Goal: Task Accomplishment & Management: Use online tool/utility

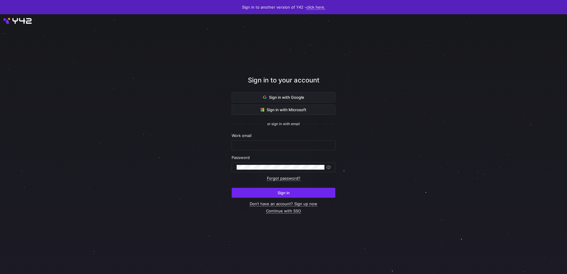
type input "e.sharifisamani@krueger-dirndl.de"
click at [298, 191] on span "submit" at bounding box center [283, 192] width 103 height 9
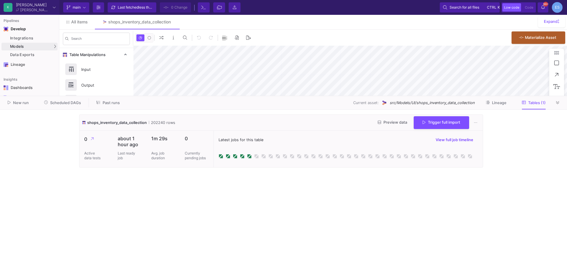
type input "-6"
click at [400, 126] on button "Preview data" at bounding box center [392, 122] width 39 height 9
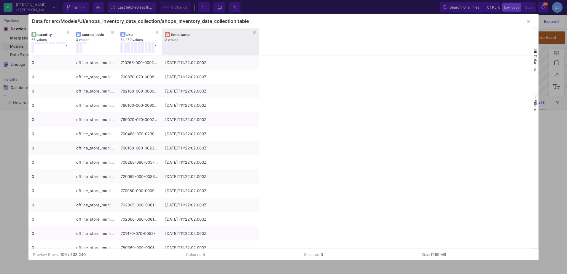
drag, startPoint x: 205, startPoint y: 34, endPoint x: 258, endPoint y: 36, distance: 52.8
click at [258, 36] on div at bounding box center [259, 41] width 2 height 27
click at [167, 47] on button at bounding box center [166, 47] width 3 height 11
click at [170, 49] on button at bounding box center [169, 47] width 3 height 11
click at [166, 46] on button at bounding box center [166, 47] width 3 height 11
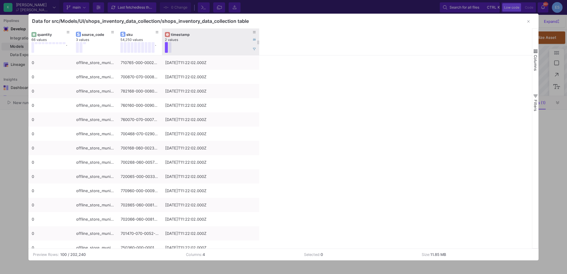
click at [170, 47] on button at bounding box center [169, 47] width 3 height 11
click at [168, 47] on button at bounding box center [166, 47] width 3 height 11
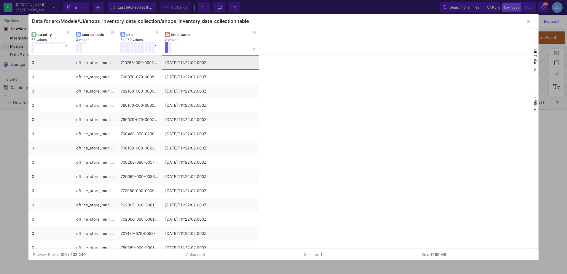
click at [177, 66] on div "2025-08-13T11:22:02.000Z" at bounding box center [210, 63] width 91 height 14
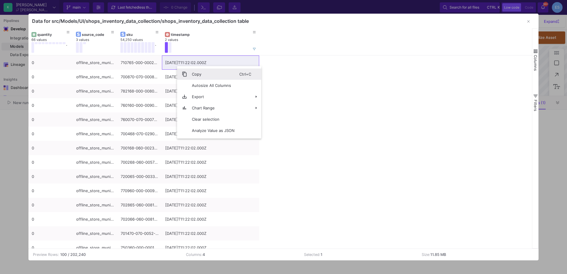
click at [204, 74] on span "Copy" at bounding box center [213, 74] width 52 height 11
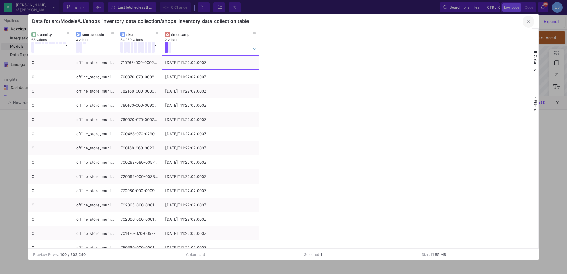
click at [527, 22] on button "button" at bounding box center [529, 22] width 12 height 12
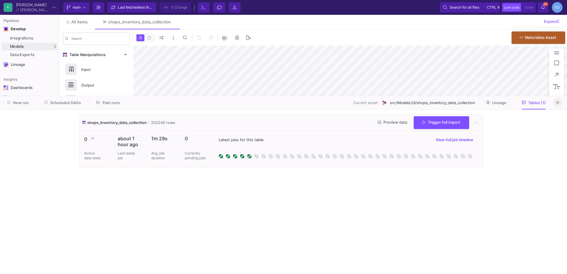
click at [559, 106] on button at bounding box center [558, 102] width 9 height 9
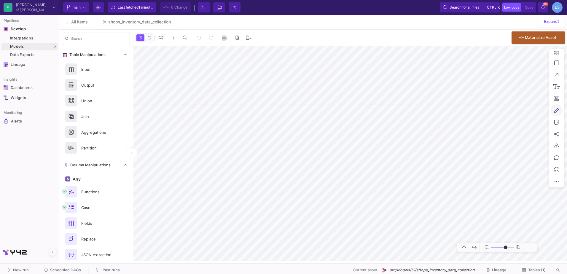
type input "-6"
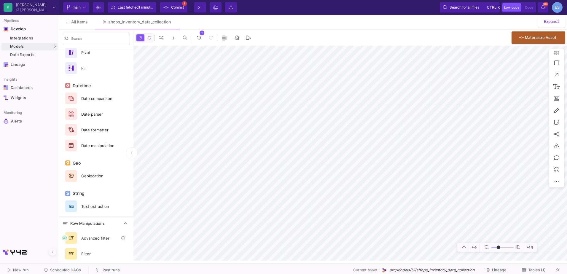
scroll to position [284, 0]
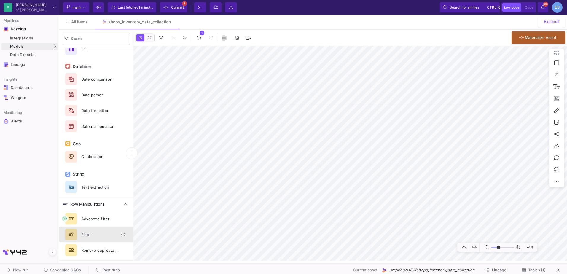
click at [101, 232] on div "Filter" at bounding box center [98, 234] width 41 height 9
click at [395, 161] on button "Delete" at bounding box center [409, 166] width 33 height 14
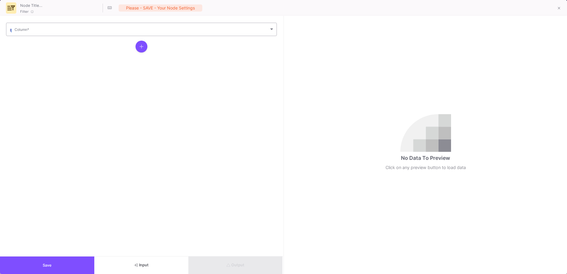
click at [30, 28] on span at bounding box center [142, 30] width 255 height 4
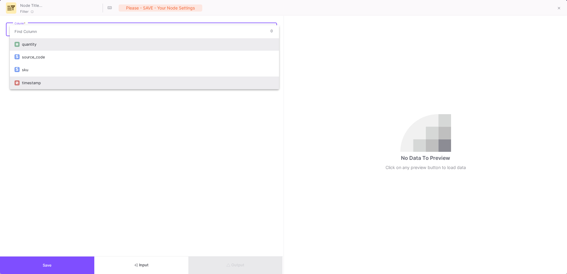
click at [39, 83] on div "timestamp" at bounding box center [148, 83] width 252 height 13
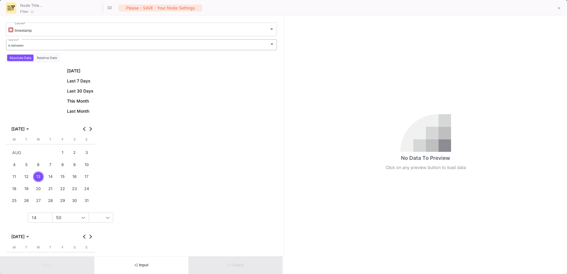
click at [35, 44] on div "is between" at bounding box center [138, 46] width 261 height 4
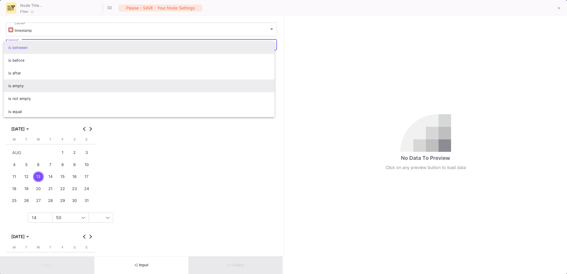
scroll to position [1, 0]
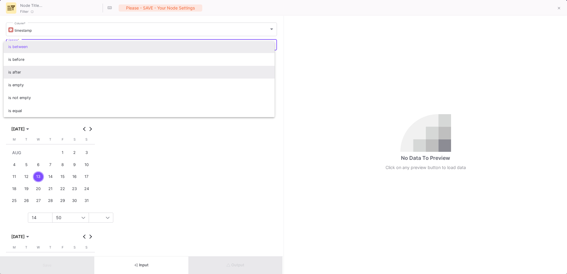
click at [49, 75] on span "is after" at bounding box center [139, 72] width 262 height 13
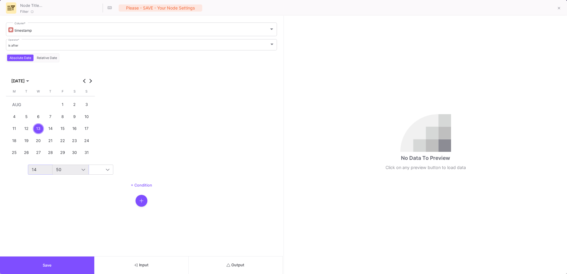
click at [39, 169] on div "14" at bounding box center [57, 169] width 50 height 5
click at [52, 222] on span "11" at bounding box center [59, 223] width 56 height 5
click at [66, 169] on div "50" at bounding box center [81, 169] width 50 height 5
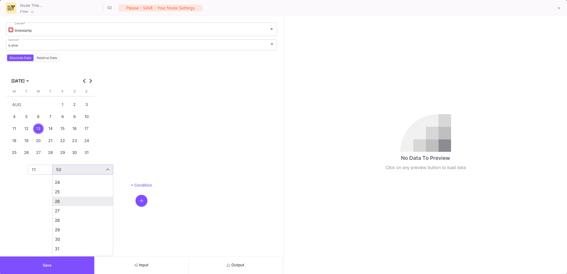
click at [65, 198] on mat-option "26" at bounding box center [83, 201] width 61 height 9
click at [228, 265] on icon "submit" at bounding box center [229, 265] width 4 height 4
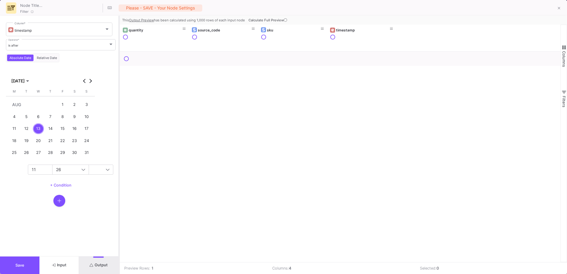
drag, startPoint x: 284, startPoint y: 164, endPoint x: 120, endPoint y: 163, distance: 164.4
click at [120, 163] on div at bounding box center [118, 145] width 1 height 258
click at [285, 21] on icon at bounding box center [285, 19] width 3 height 3
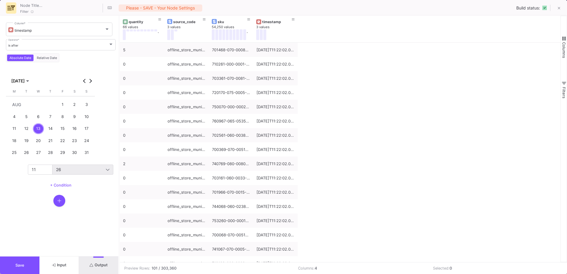
click at [53, 169] on div "26" at bounding box center [82, 170] width 61 height 10
click at [43, 169] on div at bounding box center [283, 137] width 567 height 274
click at [41, 172] on div "11" at bounding box center [57, 169] width 50 height 5
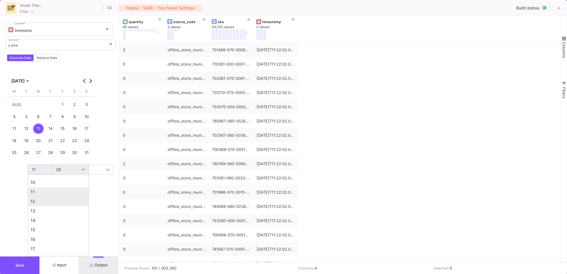
click at [44, 201] on span "12" at bounding box center [59, 201] width 56 height 5
click at [74, 167] on div "26" at bounding box center [81, 169] width 50 height 5
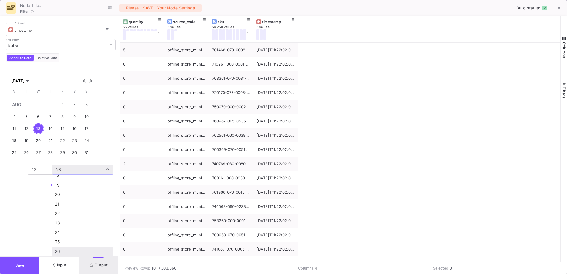
click at [314, 55] on div at bounding box center [283, 137] width 567 height 274
click at [77, 167] on div "26" at bounding box center [82, 169] width 53 height 9
click at [85, 183] on mat-option "00" at bounding box center [83, 180] width 61 height 9
click at [105, 167] on div "00" at bounding box center [82, 169] width 53 height 9
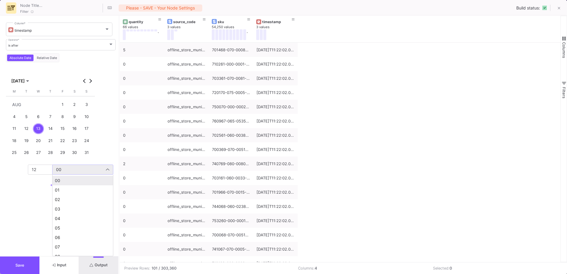
click at [11, 196] on div at bounding box center [283, 137] width 567 height 274
click at [109, 169] on div at bounding box center [108, 169] width 4 height 5
click at [77, 184] on mat-option "00" at bounding box center [83, 180] width 61 height 9
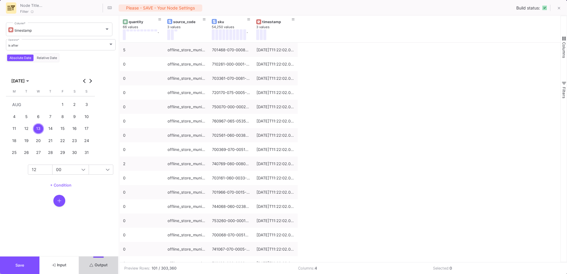
click at [109, 265] on button "Output" at bounding box center [98, 266] width 39 height 18
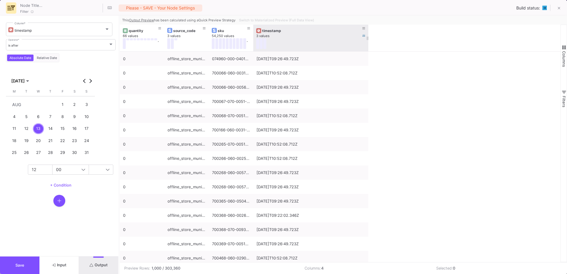
drag, startPoint x: 298, startPoint y: 31, endPoint x: 371, endPoint y: 41, distance: 73.3
click at [370, 41] on div at bounding box center [368, 38] width 2 height 27
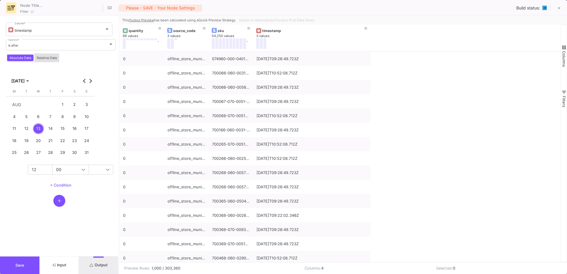
click at [45, 58] on span "Relative Date" at bounding box center [47, 58] width 23 height 4
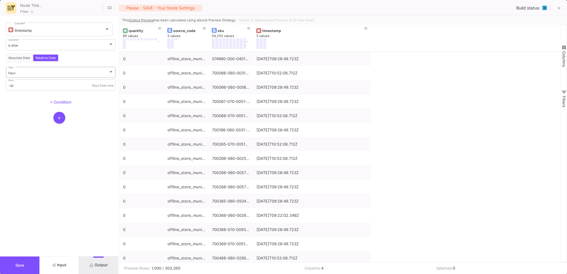
click at [31, 75] on div "Days Type" at bounding box center [60, 72] width 105 height 12
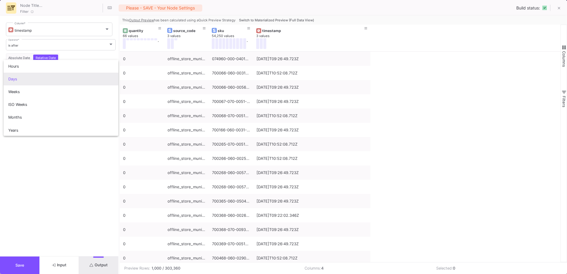
click at [23, 55] on div at bounding box center [283, 137] width 567 height 274
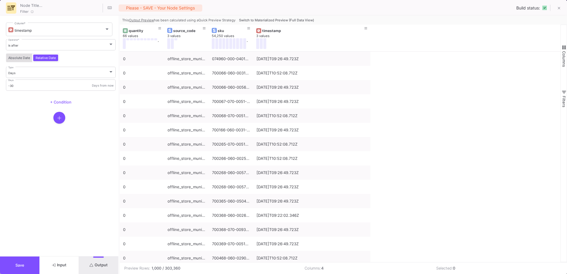
click at [23, 55] on button "Absolute Date" at bounding box center [19, 58] width 24 height 7
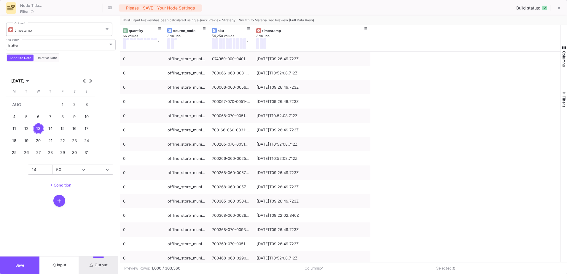
click at [38, 34] on div "timestamp Column *" at bounding box center [62, 29] width 95 height 15
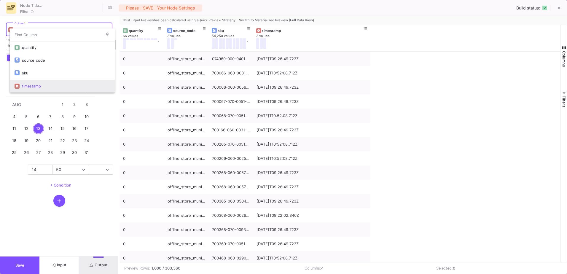
click at [0, 89] on html "K Krueger Krueger Current branch main Branch Options Last fetched 2 minutes ago…" at bounding box center [283, 137] width 567 height 274
click at [5, 65] on div at bounding box center [283, 137] width 567 height 274
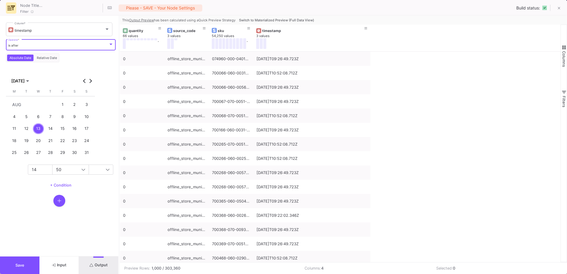
click at [14, 46] on span "is after" at bounding box center [13, 46] width 10 height 4
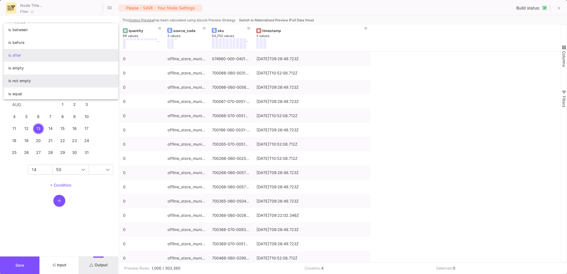
scroll to position [1, 0]
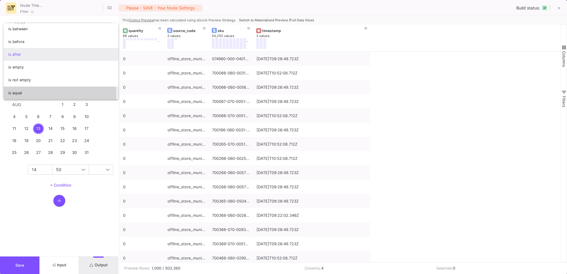
click at [43, 94] on span "is equal" at bounding box center [60, 93] width 105 height 13
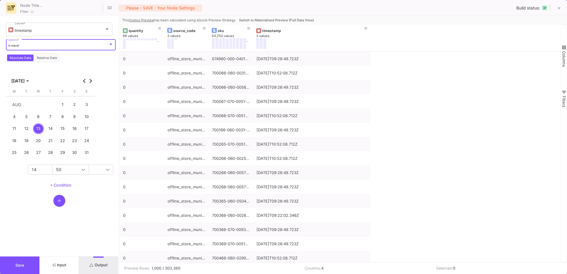
click at [40, 130] on div "13" at bounding box center [38, 128] width 11 height 11
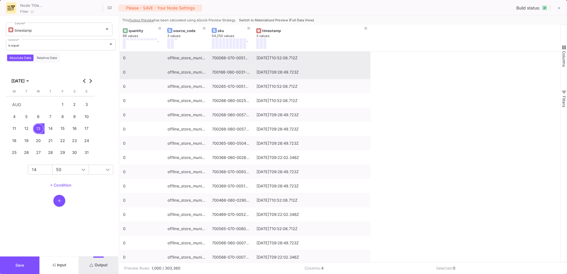
scroll to position [0, 0]
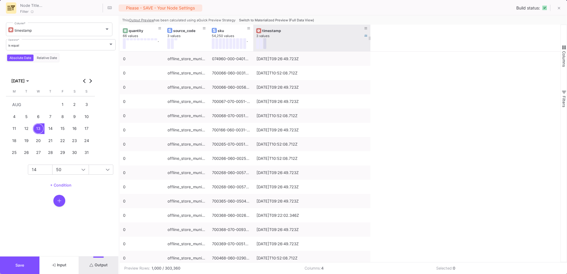
click at [265, 45] on button at bounding box center [264, 43] width 3 height 11
click at [266, 47] on button at bounding box center [264, 43] width 3 height 11
click at [260, 46] on button at bounding box center [261, 43] width 3 height 11
click at [258, 45] on button at bounding box center [257, 43] width 3 height 11
click at [270, 31] on div "timestamp" at bounding box center [313, 30] width 102 height 4
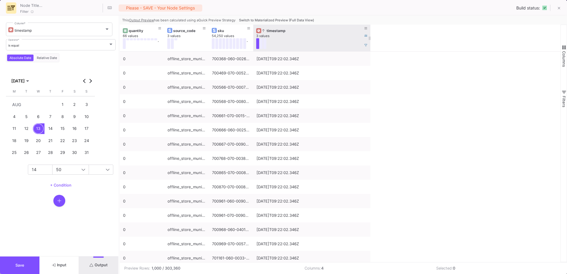
click at [270, 31] on div "timestamp" at bounding box center [313, 30] width 102 height 4
click at [262, 45] on button at bounding box center [261, 43] width 3 height 11
click at [266, 45] on button at bounding box center [264, 43] width 3 height 11
click at [263, 44] on button at bounding box center [261, 43] width 3 height 11
click at [260, 44] on button at bounding box center [261, 43] width 3 height 11
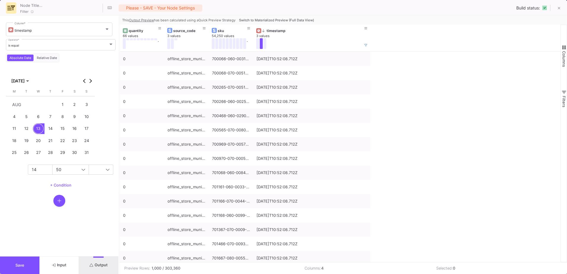
click at [322, 15] on div "Filter Please - SAVE - your node settings Build status:" at bounding box center [283, 8] width 567 height 16
click at [308, 20] on span "Switch to Materialized Preview (Full Data View)" at bounding box center [276, 20] width 75 height 4
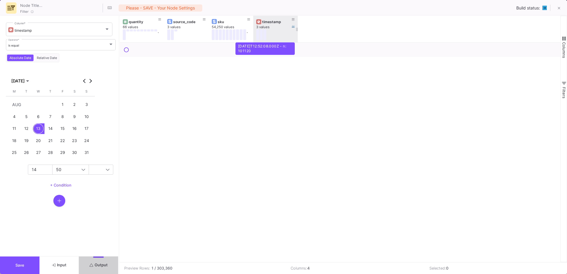
click at [266, 36] on button at bounding box center [264, 34] width 3 height 11
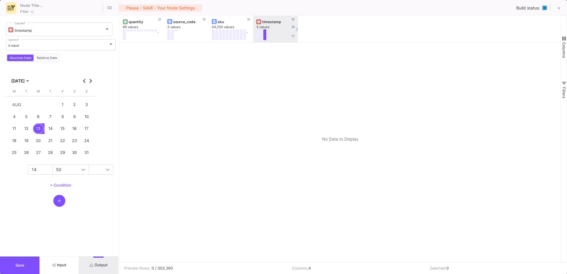
click at [263, 36] on button at bounding box center [261, 34] width 3 height 11
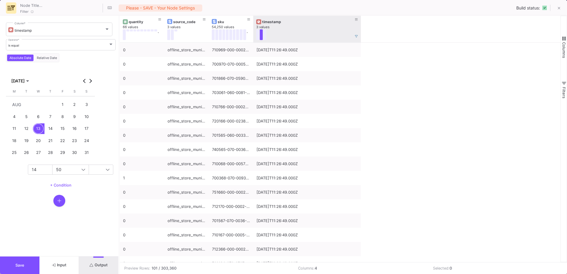
drag, startPoint x: 297, startPoint y: 28, endPoint x: 360, endPoint y: 21, distance: 63.5
click at [360, 21] on div at bounding box center [361, 29] width 2 height 27
click at [259, 36] on button at bounding box center [257, 34] width 3 height 11
click at [263, 35] on button at bounding box center [264, 34] width 3 height 11
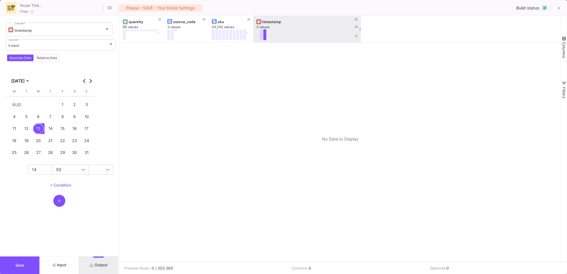
click at [260, 35] on button at bounding box center [261, 34] width 3 height 11
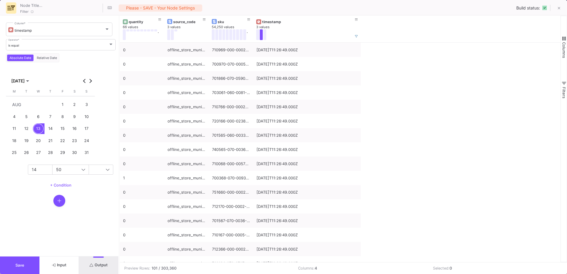
click at [564, 38] on span "button" at bounding box center [564, 38] width 5 height 5
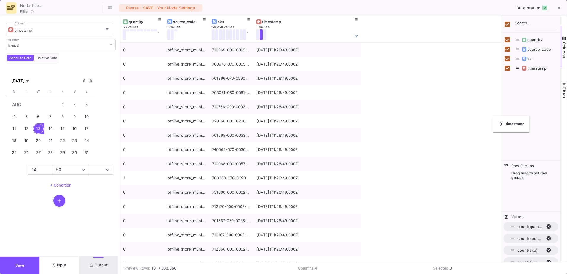
checkbox input "false"
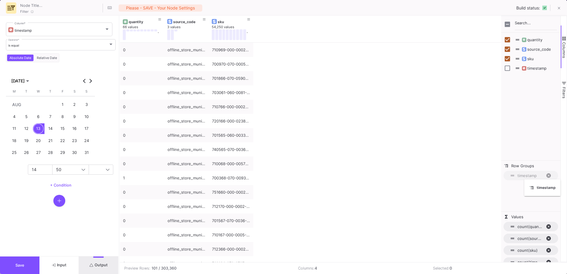
drag, startPoint x: 298, startPoint y: 25, endPoint x: 527, endPoint y: 183, distance: 278.8
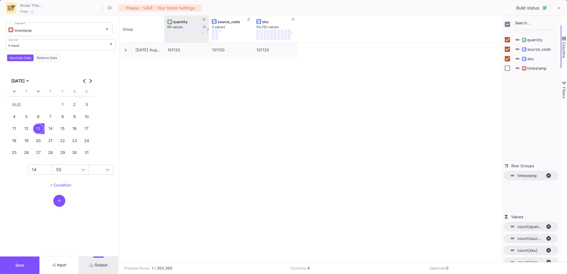
click at [165, 21] on div "quantity 66 values ." at bounding box center [186, 29] width 44 height 27
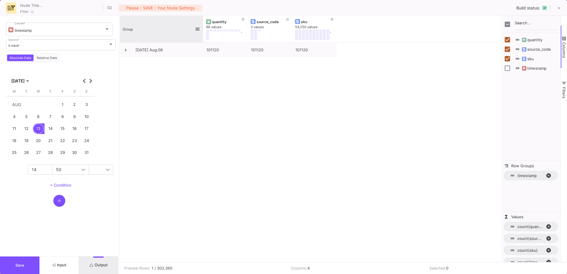
drag, startPoint x: 164, startPoint y: 21, endPoint x: 203, endPoint y: 21, distance: 38.9
click at [203, 21] on div at bounding box center [203, 29] width 2 height 27
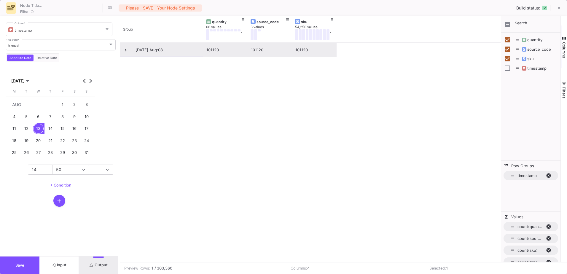
click at [129, 52] on span "25-08-13 Aug:08" at bounding box center [161, 50] width 77 height 14
click at [126, 50] on span at bounding box center [125, 49] width 5 height 5
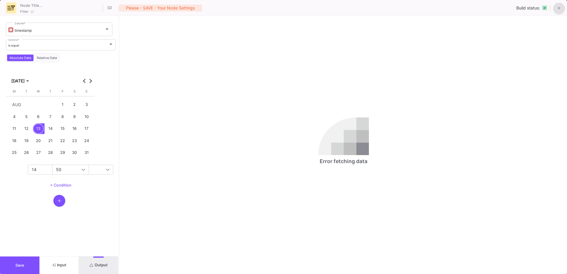
click at [559, 7] on icon at bounding box center [559, 8] width 3 height 4
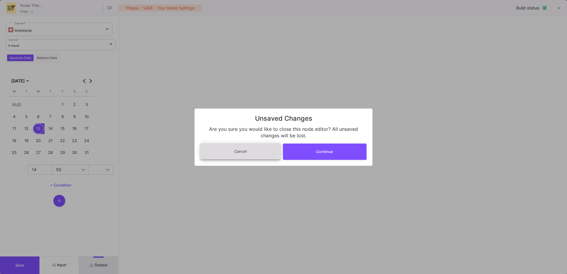
click at [260, 156] on button "Cancel" at bounding box center [241, 151] width 80 height 16
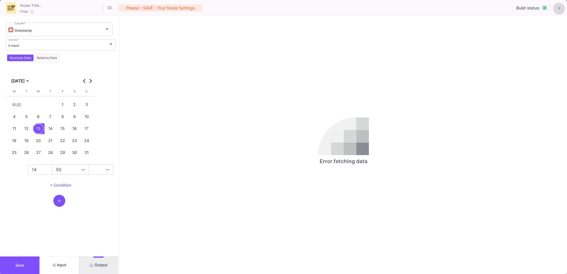
click at [20, 269] on button "Save" at bounding box center [19, 266] width 39 height 18
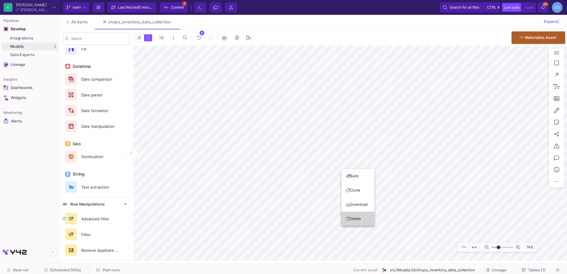
click at [361, 218] on button "Delete" at bounding box center [357, 219] width 33 height 14
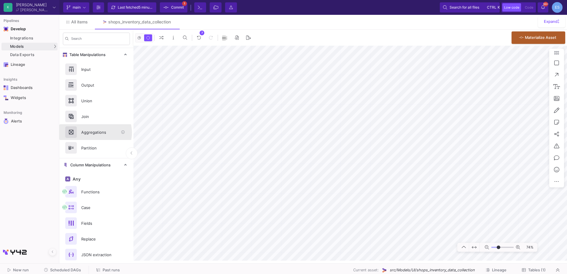
click at [95, 133] on div "Aggregations" at bounding box center [98, 132] width 41 height 9
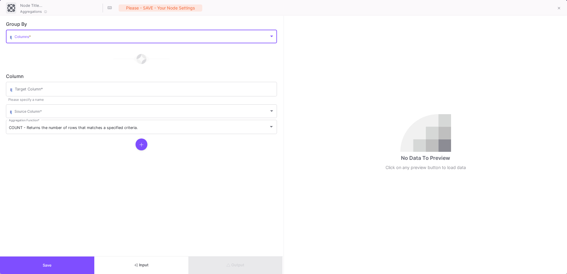
click at [65, 39] on span at bounding box center [142, 37] width 255 height 4
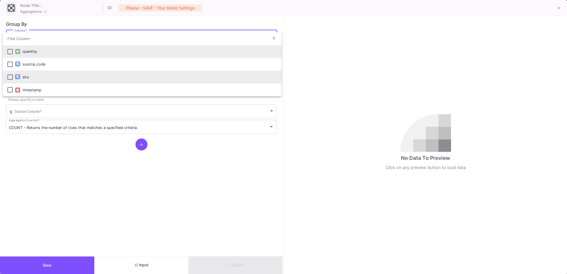
click at [8, 76] on mat-pseudo-checkbox at bounding box center [9, 76] width 5 height 5
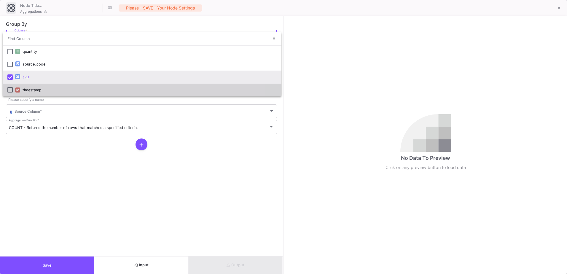
click at [9, 90] on mat-pseudo-checkbox at bounding box center [9, 89] width 5 height 5
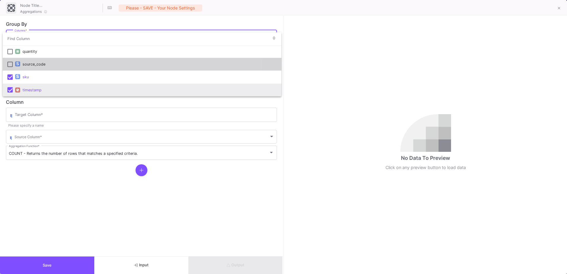
click at [8, 63] on mat-pseudo-checkbox at bounding box center [9, 64] width 5 height 5
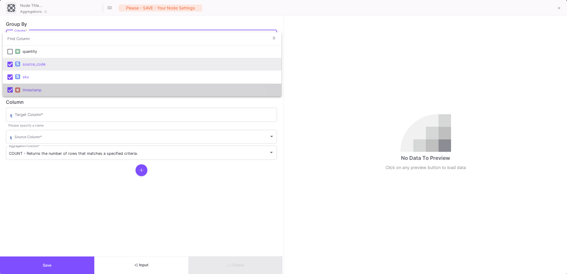
click at [10, 90] on mat-pseudo-checkbox at bounding box center [9, 89] width 5 height 5
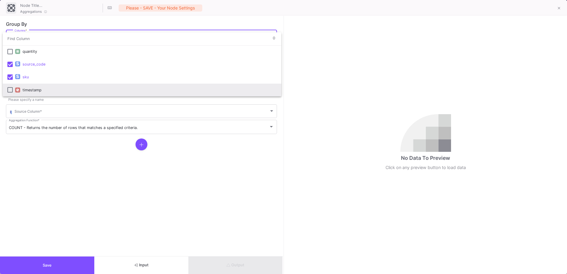
click at [560, 9] on div at bounding box center [283, 137] width 567 height 274
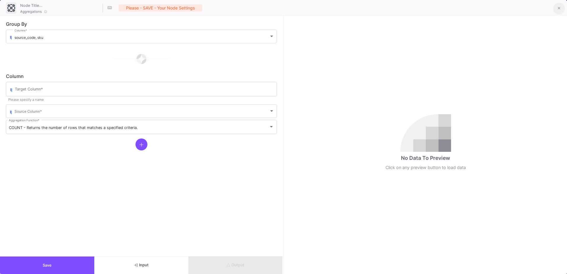
click at [559, 8] on icon at bounding box center [559, 8] width 3 height 4
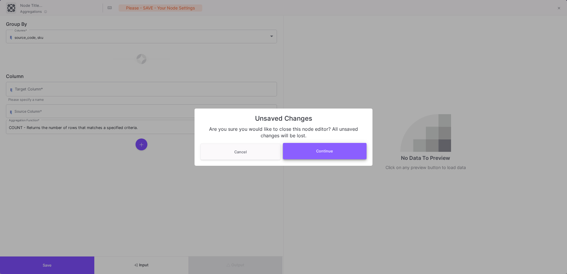
click at [317, 154] on button "Continue" at bounding box center [325, 151] width 84 height 16
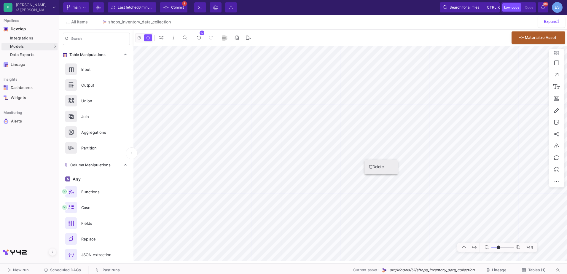
click at [370, 166] on icon at bounding box center [370, 167] width 3 height 4
click at [93, 195] on div "Functions" at bounding box center [98, 191] width 41 height 9
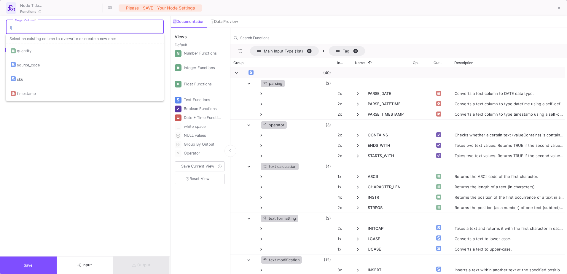
click at [31, 30] on input "Target Column *" at bounding box center [88, 28] width 146 height 5
type input "date"
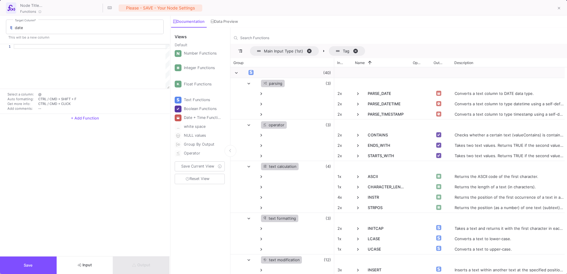
click at [39, 90] on div "Select a column: @ Auto formatting: CTRL / CMD + SHIFT + F Get more info: CTRL …" at bounding box center [85, 100] width 170 height 23
click at [31, 49] on div at bounding box center [92, 66] width 156 height 44
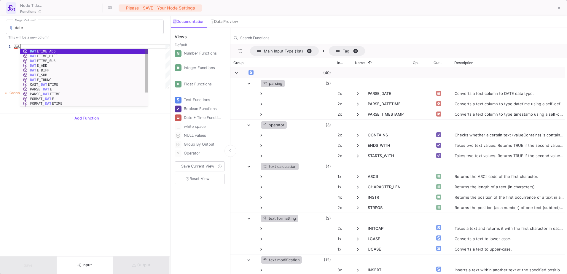
scroll to position [0, 8]
type textarea "date"
click at [264, 35] on div "Search Functions" at bounding box center [401, 36] width 323 height 11
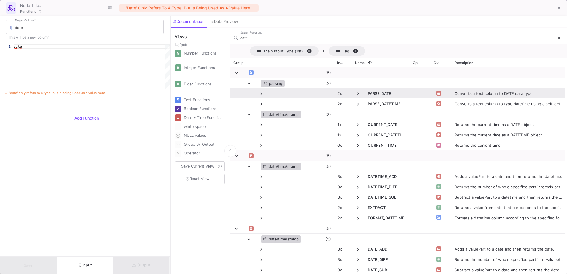
click at [359, 93] on span at bounding box center [357, 93] width 5 height 5
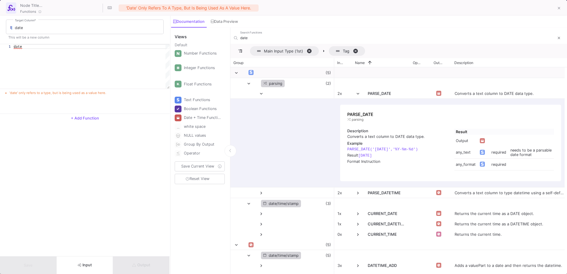
click at [356, 100] on div "PARSE_DATE parsing Description Converts a text column to DATE data type. Exampl…" at bounding box center [450, 142] width 233 height 89
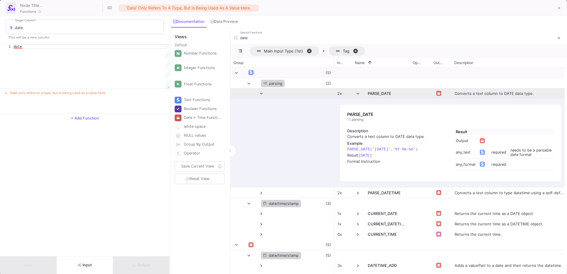
click at [356, 93] on span at bounding box center [357, 93] width 5 height 5
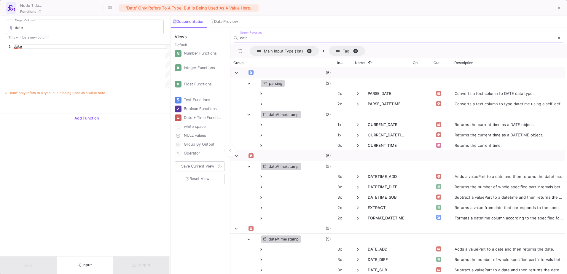
drag, startPoint x: 257, startPoint y: 38, endPoint x: 225, endPoint y: 39, distance: 32.4
click at [225, 39] on mat-sidenav-container "Views Default Number Functions Integer Functions Float Functions Text Functions…" at bounding box center [369, 151] width 396 height 247
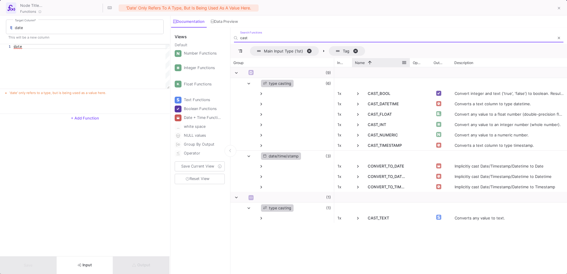
type input "cast"
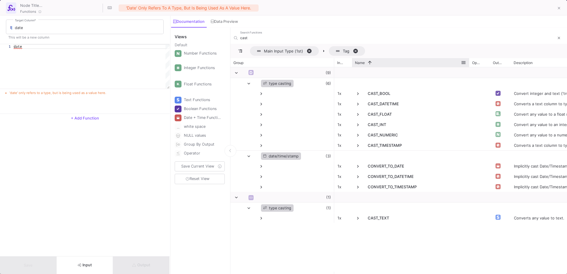
drag, startPoint x: 409, startPoint y: 61, endPoint x: 469, endPoint y: 61, distance: 59.3
click at [469, 61] on div at bounding box center [469, 62] width 2 height 9
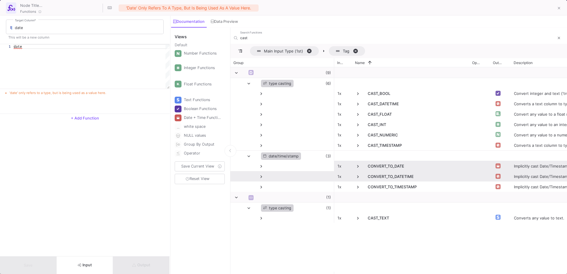
click at [352, 171] on div "1x" at bounding box center [343, 166] width 18 height 10
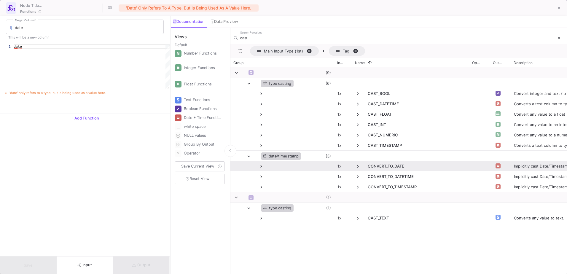
click at [360, 166] on span at bounding box center [357, 166] width 5 height 5
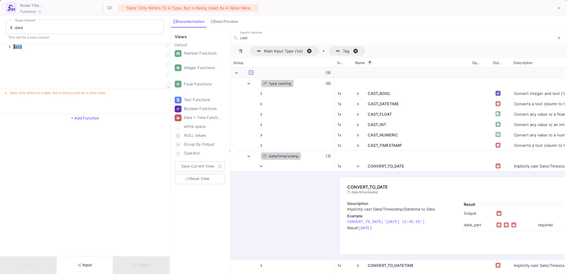
drag, startPoint x: 28, startPoint y: 45, endPoint x: -1, endPoint y: 49, distance: 29.0
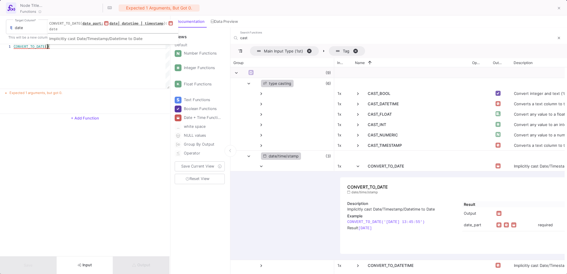
scroll to position [0, 36]
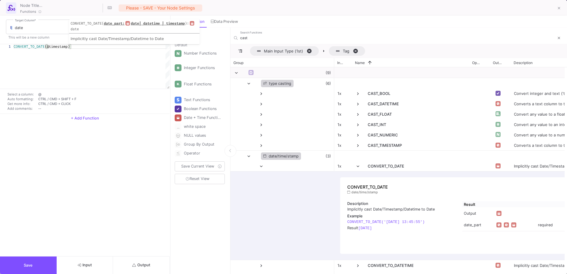
type textarea "CONVERT_TO_DATE(@timestamp)"
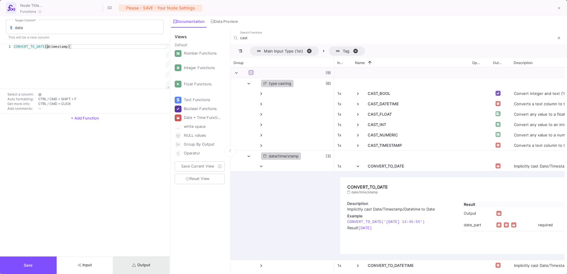
click at [143, 266] on span "Output" at bounding box center [141, 265] width 18 height 4
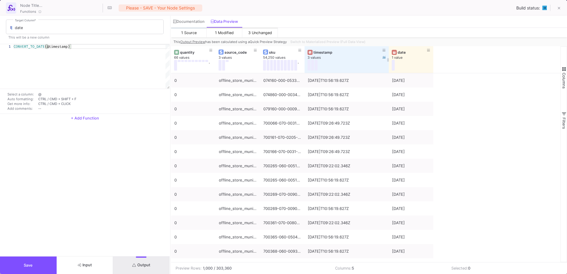
drag, startPoint x: 349, startPoint y: 49, endPoint x: 388, endPoint y: 49, distance: 39.8
click at [388, 49] on div at bounding box center [389, 59] width 2 height 27
drag, startPoint x: 433, startPoint y: 50, endPoint x: 443, endPoint y: 51, distance: 10.7
click at [439, 51] on div at bounding box center [438, 59] width 2 height 27
click at [49, 260] on button "Save" at bounding box center [28, 266] width 57 height 18
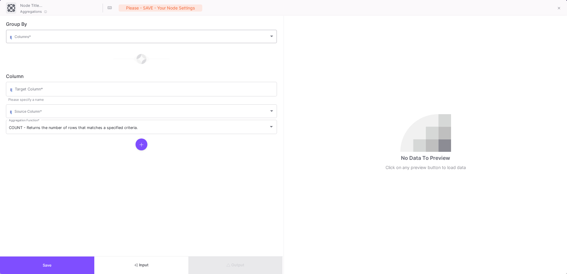
click at [35, 36] on span at bounding box center [142, 37] width 255 height 4
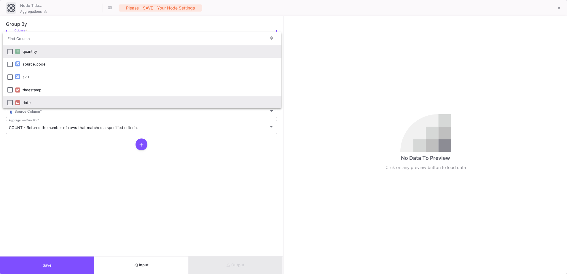
click at [9, 101] on mat-pseudo-checkbox at bounding box center [9, 102] width 5 height 5
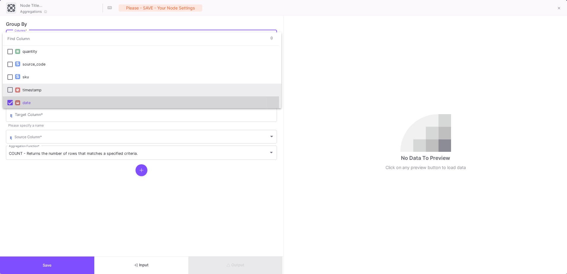
scroll to position [1, 0]
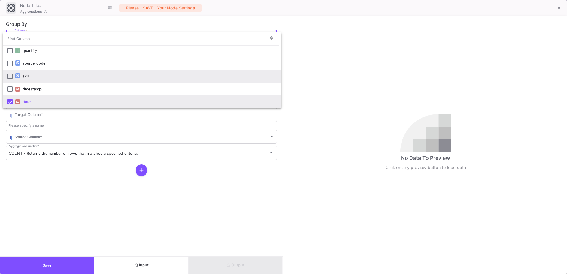
click at [7, 79] on mat-option "sku" at bounding box center [142, 76] width 279 height 13
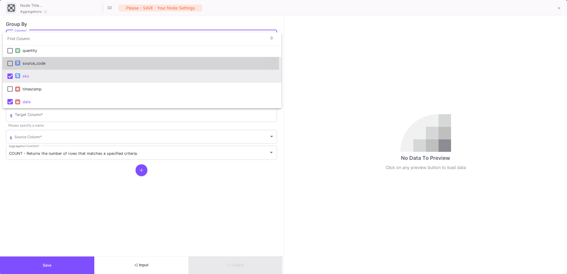
click at [8, 68] on mat-option "source_code" at bounding box center [142, 63] width 279 height 13
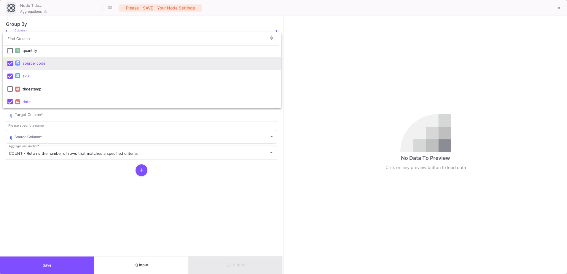
click at [67, 175] on div at bounding box center [283, 137] width 567 height 274
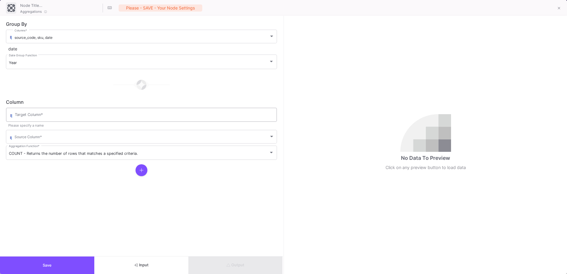
click at [28, 107] on div "Target Column *" at bounding box center [144, 114] width 259 height 15
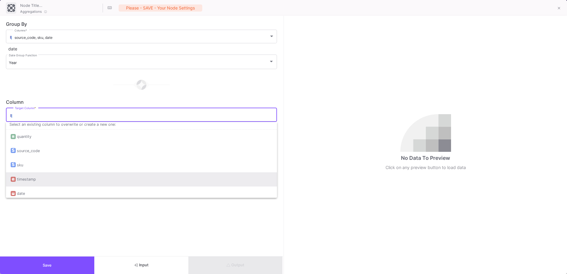
scroll to position [5, 0]
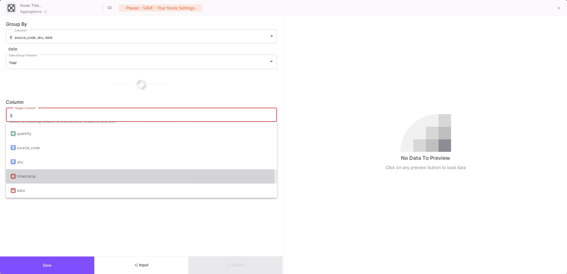
click at [44, 179] on div "timestamp" at bounding box center [142, 176] width 262 height 14
type input "timestamp"
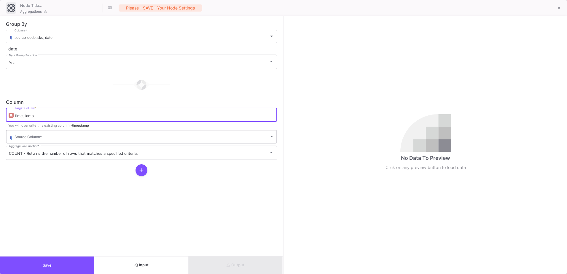
click at [37, 137] on span at bounding box center [142, 138] width 255 height 4
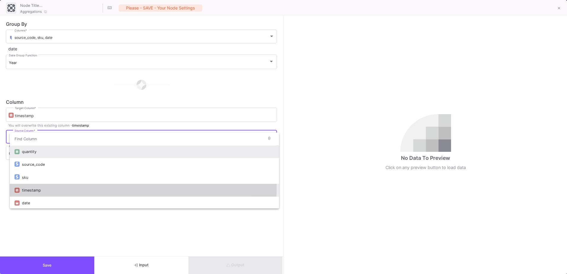
click at [39, 186] on div "timestamp" at bounding box center [148, 190] width 252 height 13
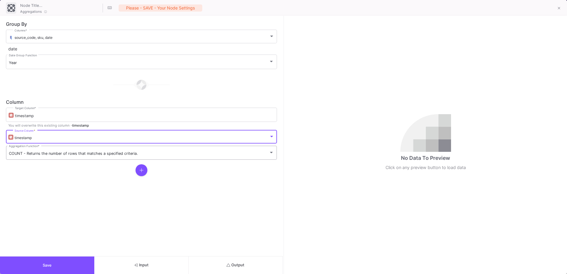
click at [31, 150] on div "COUNT - Returns the number of rows that matches a specified criteria. Aggregati…" at bounding box center [141, 151] width 265 height 15
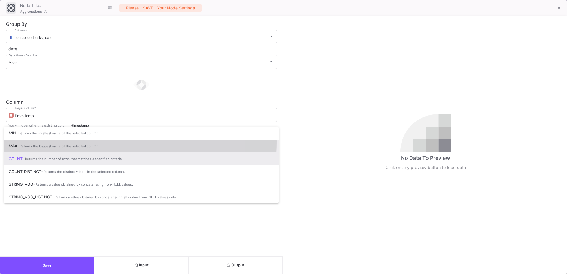
click at [35, 142] on span "MAX - Returns the biggest value of the selected column." at bounding box center [141, 146] width 265 height 13
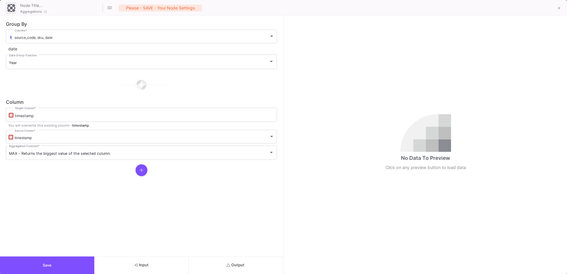
click at [39, 188] on form "Group By source_code, sku, date Columns * date Year Date Group Function Column …" at bounding box center [141, 136] width 283 height 241
click at [140, 170] on icon at bounding box center [141, 170] width 4 height 5
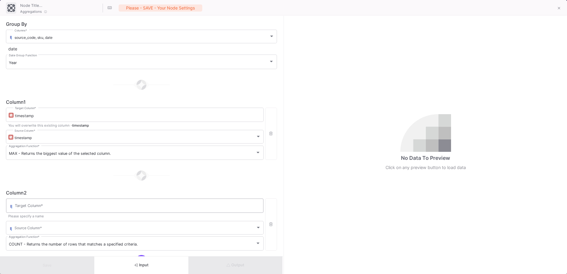
click at [54, 208] on input "Target Column *" at bounding box center [138, 206] width 246 height 5
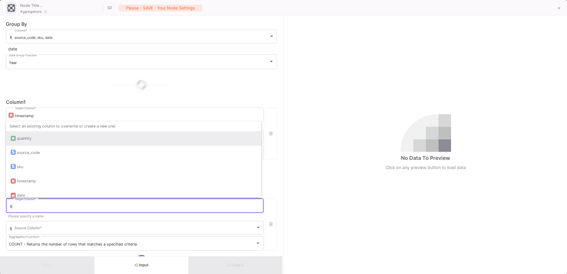
click at [44, 133] on div "quantity" at bounding box center [134, 138] width 246 height 14
type input "quantity"
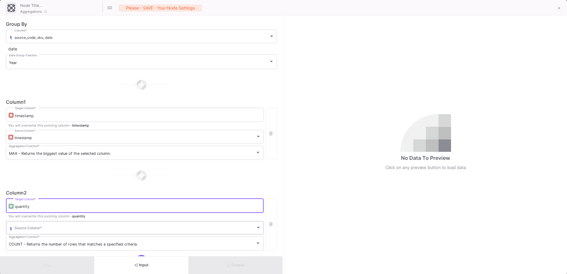
drag, startPoint x: 40, startPoint y: 222, endPoint x: 41, endPoint y: 225, distance: 3.4
click at [41, 225] on div "Source Column *" at bounding box center [138, 227] width 247 height 15
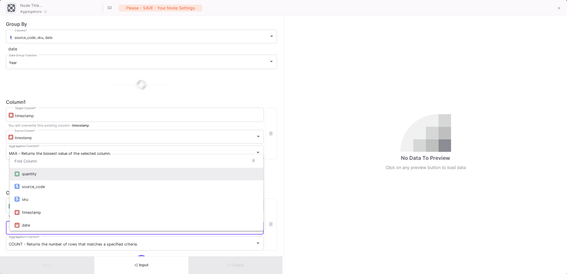
click at [50, 175] on div "quantity" at bounding box center [140, 174] width 237 height 13
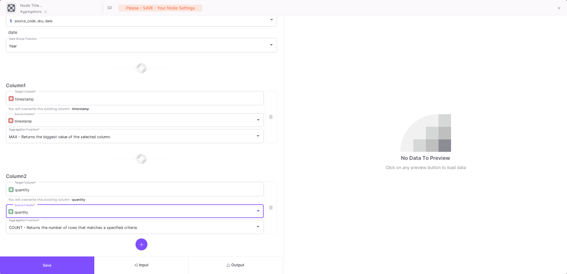
scroll to position [26, 0]
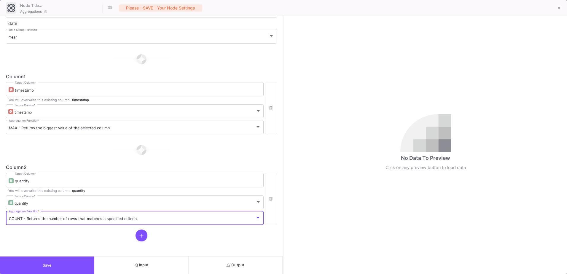
click at [52, 220] on span "COUNT - Returns the number of rows that matches a specified criteria." at bounding box center [73, 219] width 129 height 4
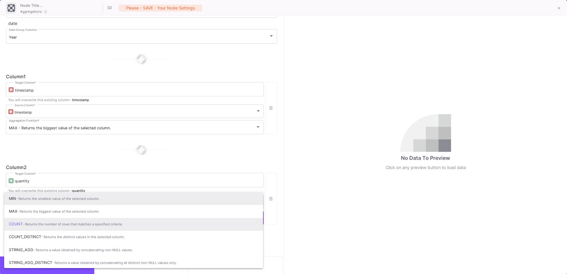
click at [50, 201] on span "MIN - Returns the smallest value of the selected column." at bounding box center [133, 198] width 249 height 13
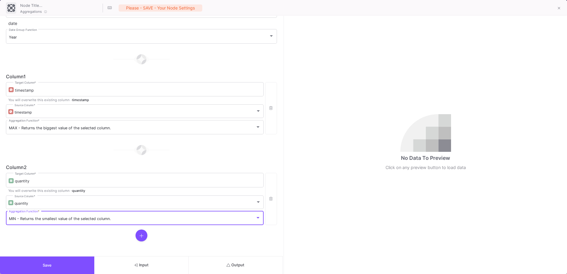
click at [230, 268] on button "Output" at bounding box center [236, 266] width 94 height 18
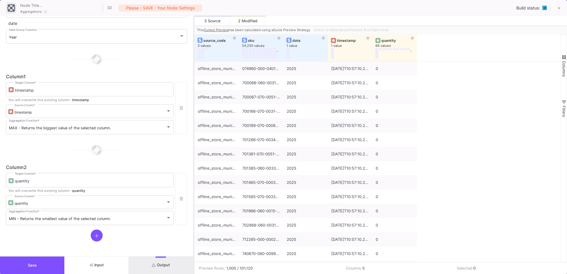
drag, startPoint x: 284, startPoint y: 166, endPoint x: 194, endPoint y: 163, distance: 89.6
click at [194, 163] on div at bounding box center [193, 145] width 1 height 258
click at [196, 41] on div at bounding box center [195, 145] width 1 height 258
click at [336, 29] on div "Switch to Materialized Preview (Full Data View)" at bounding box center [353, 30] width 79 height 9
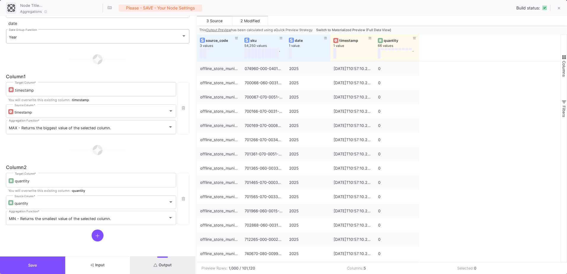
click at [69, 38] on div "Year" at bounding box center [95, 37] width 172 height 5
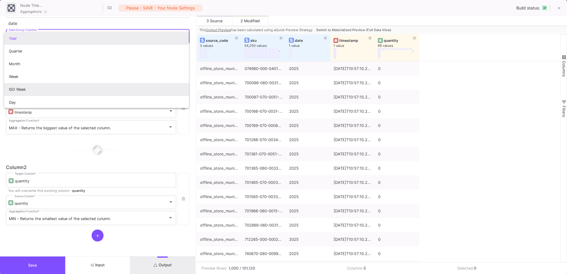
scroll to position [1, 0]
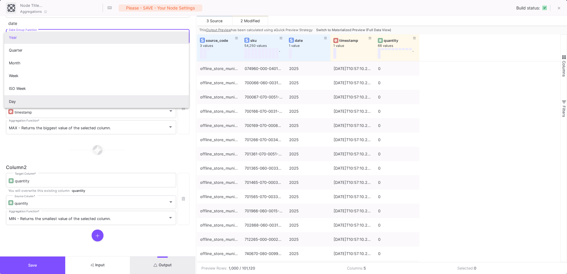
click at [52, 98] on span "Day" at bounding box center [96, 101] width 175 height 13
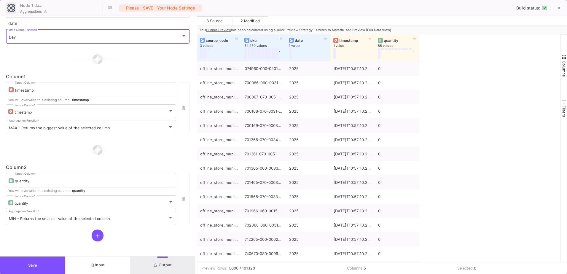
click at [150, 265] on button "Output" at bounding box center [162, 266] width 65 height 18
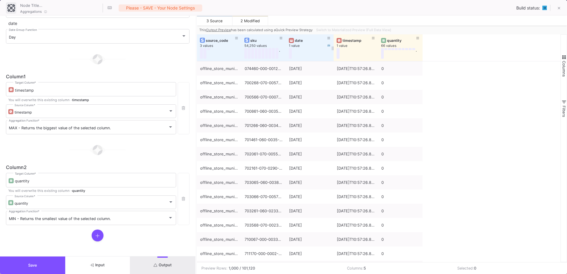
drag, startPoint x: 330, startPoint y: 45, endPoint x: 333, endPoint y: 45, distance: 3.6
click at [333, 45] on div at bounding box center [334, 47] width 2 height 27
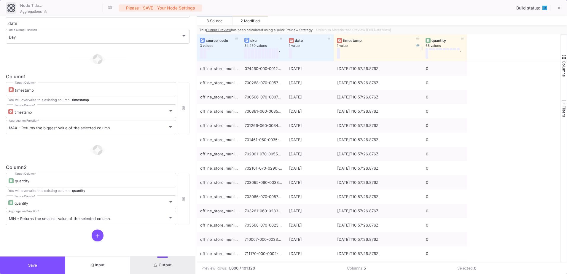
drag, startPoint x: 377, startPoint y: 41, endPoint x: 422, endPoint y: 40, distance: 44.2
click at [422, 40] on div at bounding box center [423, 47] width 2 height 27
click at [352, 30] on span "Switch to Materialized Preview (Full Data View)" at bounding box center [353, 30] width 75 height 4
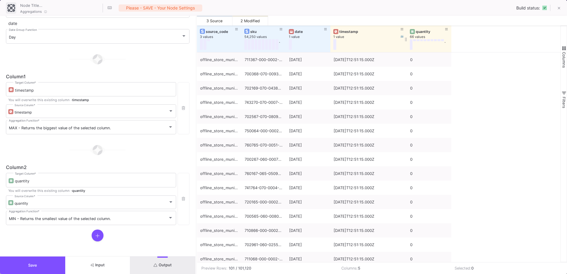
drag, startPoint x: 375, startPoint y: 29, endPoint x: 406, endPoint y: 37, distance: 32.1
click at [406, 37] on div at bounding box center [407, 39] width 2 height 27
click at [21, 235] on div at bounding box center [98, 236] width 184 height 12
click at [11, 220] on span "MIN - Returns the smallest value of the selected column." at bounding box center [60, 219] width 102 height 4
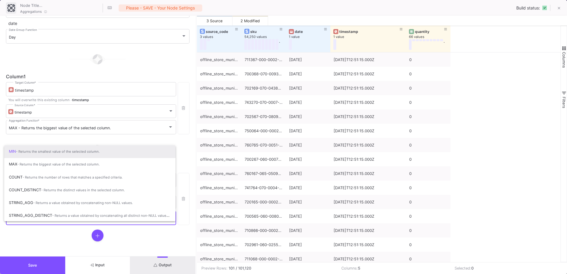
click at [16, 235] on div at bounding box center [283, 137] width 567 height 274
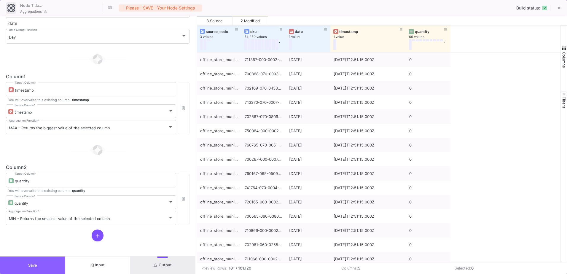
click at [29, 268] on button "Save" at bounding box center [32, 266] width 65 height 18
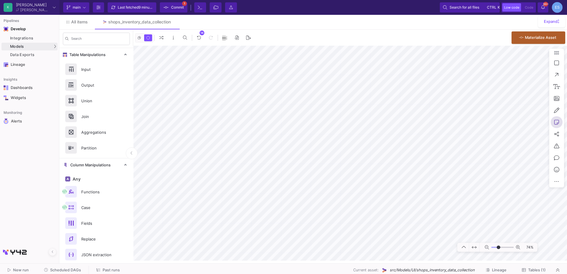
click at [556, 119] on button at bounding box center [557, 122] width 12 height 12
click at [525, 119] on button at bounding box center [527, 121] width 7 height 7
click at [397, 112] on textarea "If the model is run accidently twice, since we are adding the timestamp" at bounding box center [389, 103] width 38 height 26
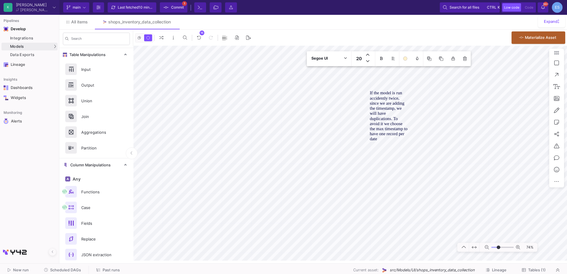
type textarea "If the model is run accidently twice, since we are adding the timestamp, we wil…"
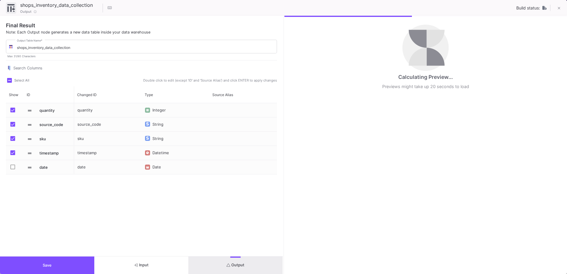
click at [69, 208] on div "quantity source_code sku timestamp date quantity Integer source_code String sku…" at bounding box center [141, 172] width 271 height 138
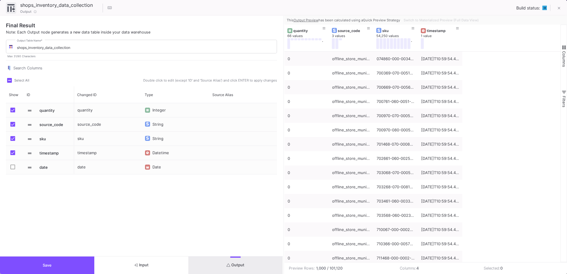
click at [76, 265] on button "Save" at bounding box center [47, 266] width 94 height 18
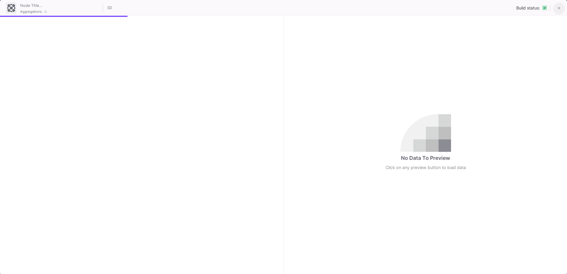
click at [558, 10] on icon at bounding box center [559, 8] width 3 height 4
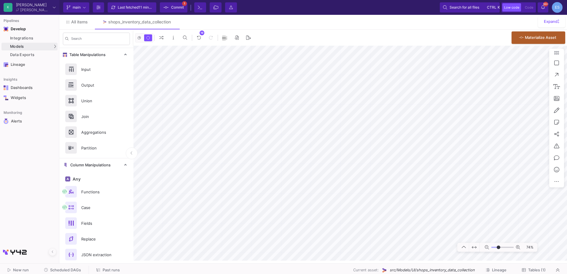
click at [171, 5] on span "Commit" at bounding box center [173, 7] width 20 height 9
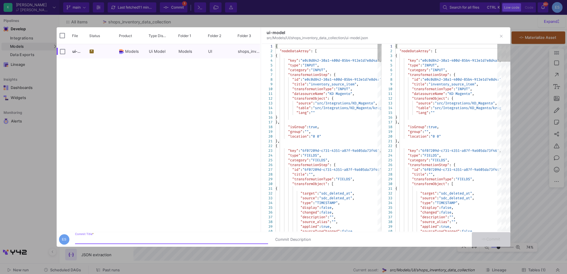
click at [118, 238] on input "Commit Title *" at bounding box center [171, 239] width 193 height 5
click at [156, 242] on input "removing the duplicates in a day" at bounding box center [171, 239] width 193 height 5
type input "removing the duplicates in a day"
click at [499, 237] on span "Commit" at bounding box center [491, 239] width 19 height 4
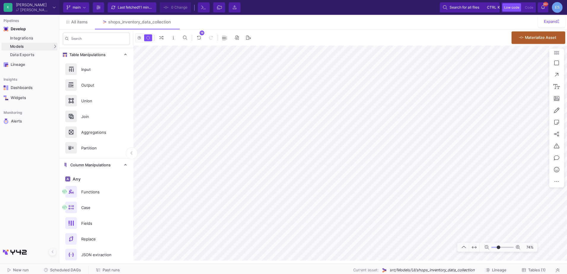
click at [76, 269] on span "Scheduled DAGs" at bounding box center [65, 270] width 31 height 4
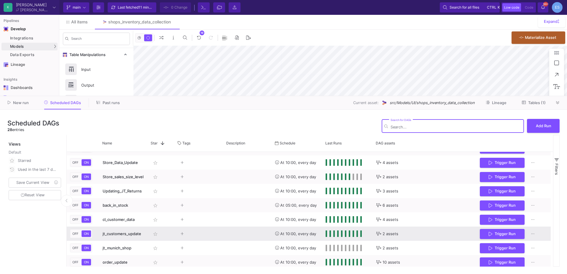
scroll to position [274, 0]
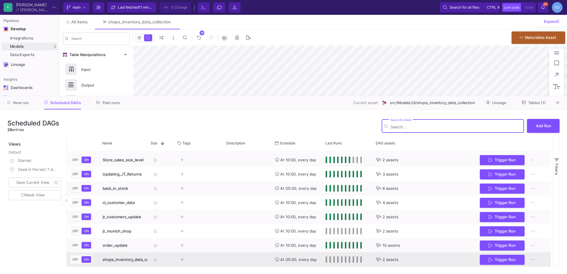
click at [325, 261] on div "Press SPACE to select this row." at bounding box center [347, 259] width 50 height 14
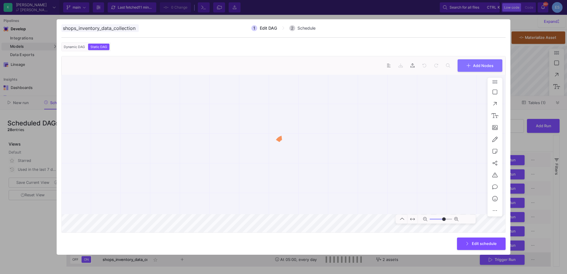
scroll to position [0, 1]
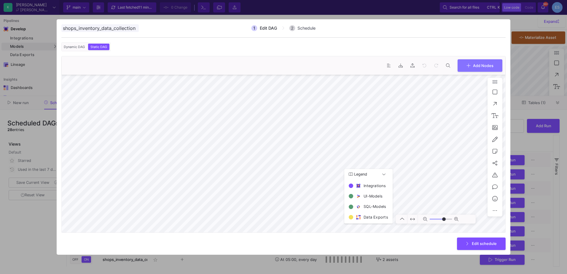
type input "0"
click at [309, 266] on div at bounding box center [283, 137] width 567 height 274
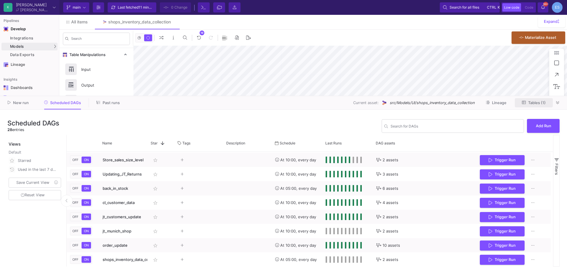
click at [550, 104] on button "Tables (1)" at bounding box center [534, 102] width 38 height 9
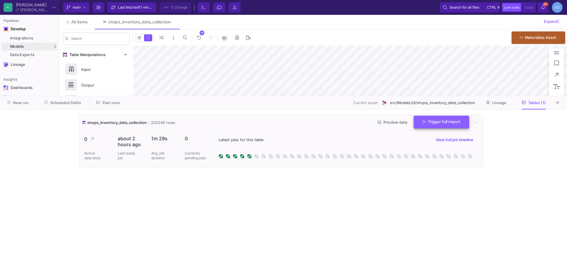
click at [431, 123] on span "Trigger full import" at bounding box center [442, 122] width 38 height 4
drag, startPoint x: 152, startPoint y: 122, endPoint x: 159, endPoint y: 122, distance: 7.1
click at [159, 122] on span "202240 rows" at bounding box center [162, 123] width 26 height 6
click at [300, 185] on cdk-virtual-scroll-viewport "shops_inventory_data_collection 202240 rows Preview data Trigger full import 0 …" at bounding box center [283, 192] width 409 height 155
click at [104, 104] on span "Past runs" at bounding box center [111, 103] width 17 height 4
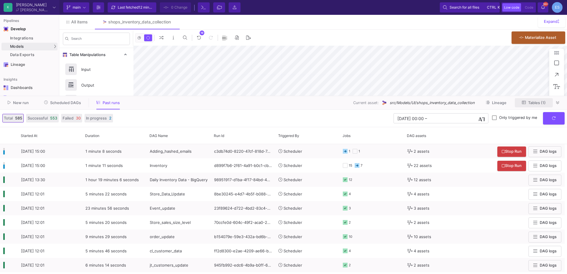
click at [535, 105] on button "Tables (1)" at bounding box center [534, 102] width 38 height 9
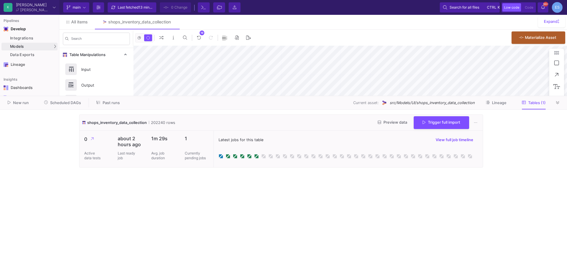
drag, startPoint x: 191, startPoint y: 188, endPoint x: 188, endPoint y: 185, distance: 4.0
click at [191, 188] on cdk-virtual-scroll-viewport "shops_inventory_data_collection 202240 rows Preview data Trigger full import 0 …" at bounding box center [283, 192] width 409 height 155
type input "-12"
click at [216, 206] on cdk-virtual-scroll-viewport "shops_inventory_data_collection 202240 rows Preview data Trigger full import 0 …" at bounding box center [283, 192] width 409 height 155
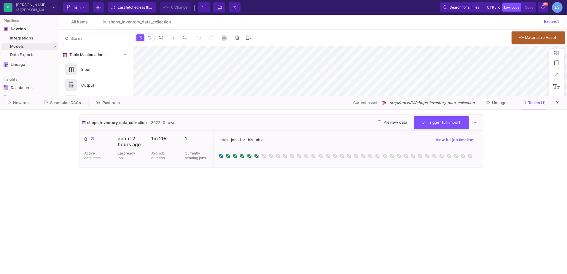
click at [211, 188] on cdk-virtual-scroll-viewport "shops_inventory_data_collection 202240 rows Preview data Trigger full import 0 …" at bounding box center [283, 192] width 409 height 155
click at [390, 119] on button "Preview data" at bounding box center [392, 122] width 39 height 9
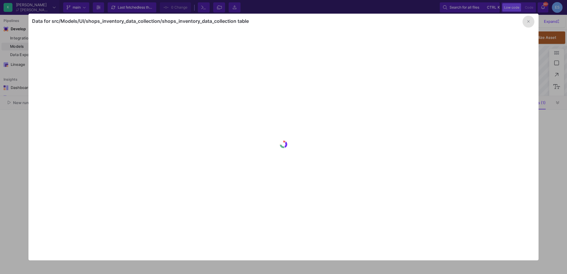
type input "-12"
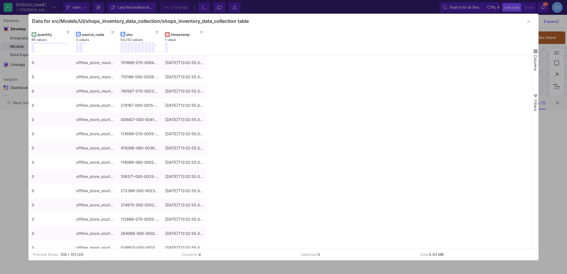
click at [533, 51] on span "button" at bounding box center [535, 51] width 5 height 5
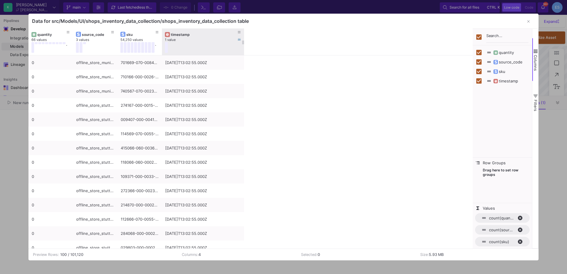
drag, startPoint x: 205, startPoint y: 36, endPoint x: 243, endPoint y: 34, distance: 37.7
click at [243, 34] on div at bounding box center [244, 41] width 2 height 27
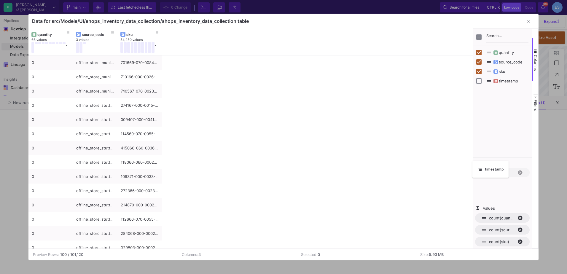
checkbox input "false"
drag, startPoint x: 173, startPoint y: 33, endPoint x: 492, endPoint y: 168, distance: 346.3
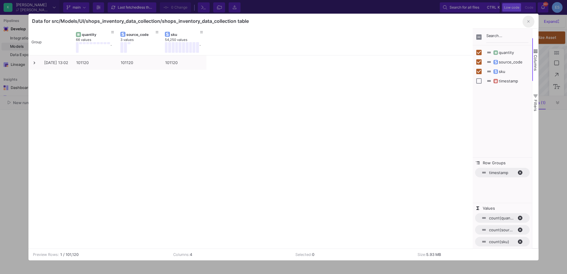
click at [530, 23] on icon "button" at bounding box center [528, 22] width 2 height 4
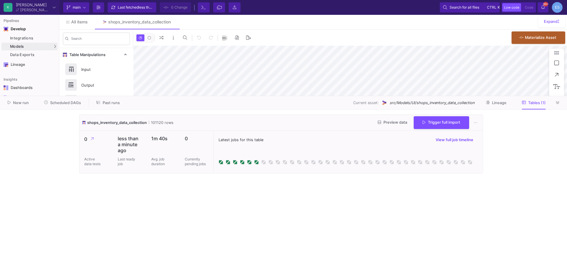
click at [287, 238] on cdk-virtual-scroll-viewport "shops_inventory_data_collection 101120 rows Preview data Trigger full import 0 …" at bounding box center [283, 192] width 409 height 155
click at [259, 189] on cdk-virtual-scroll-viewport "shops_inventory_data_collection 101120 rows Preview data Trigger full import 0 …" at bounding box center [283, 192] width 409 height 155
click at [395, 123] on span "Preview data" at bounding box center [392, 122] width 29 height 4
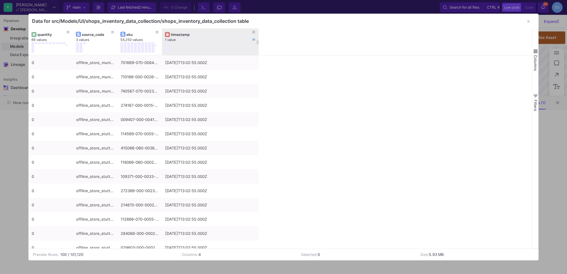
drag, startPoint x: 206, startPoint y: 33, endPoint x: 258, endPoint y: 36, distance: 52.3
click at [258, 36] on div at bounding box center [258, 41] width 2 height 27
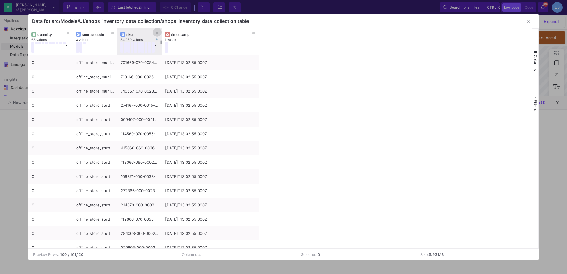
click at [158, 32] on icon at bounding box center [157, 32] width 3 height 2
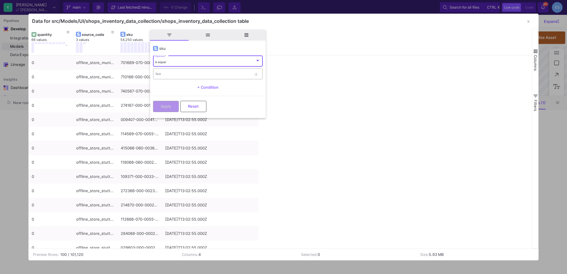
click at [173, 73] on input "Text" at bounding box center [203, 75] width 96 height 4
paste input "002612-000-0023-0-STK , 13.08.2025"
drag, startPoint x: 222, startPoint y: 74, endPoint x: 193, endPoint y: 74, distance: 28.8
click at [192, 74] on input "002612-000-0023-0-STK , 13.08.2025" at bounding box center [203, 75] width 96 height 4
type input "002612-000-0023-0-STK"
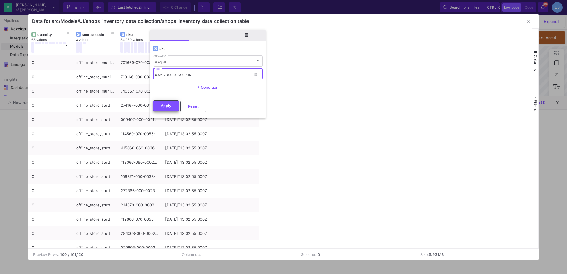
click at [174, 105] on button "Apply" at bounding box center [166, 105] width 26 height 11
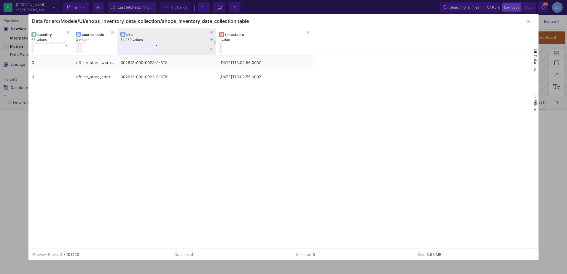
drag, startPoint x: 161, startPoint y: 36, endPoint x: 215, endPoint y: 42, distance: 54.6
click at [215, 42] on div at bounding box center [216, 41] width 2 height 27
click at [527, 20] on icon "button" at bounding box center [528, 22] width 2 height 4
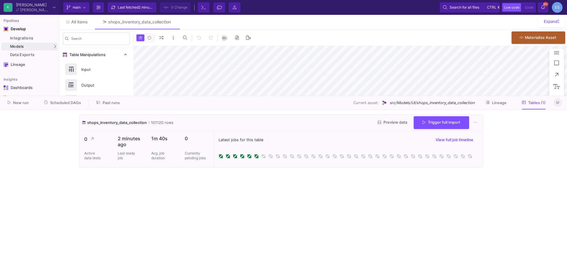
click at [560, 103] on button at bounding box center [558, 102] width 9 height 9
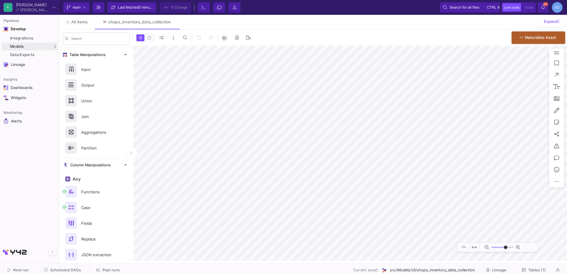
type input "-12"
click at [451, 169] on icon at bounding box center [452, 168] width 3 height 4
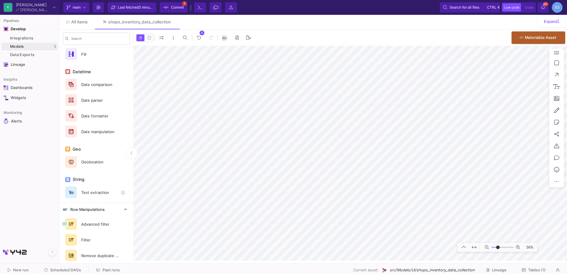
scroll to position [284, 0]
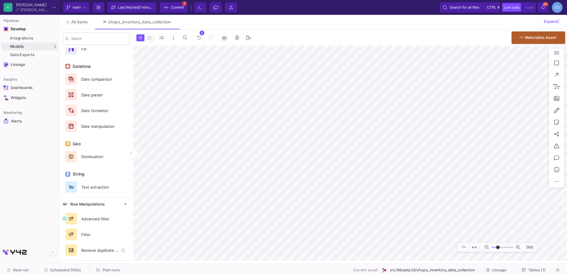
click at [95, 250] on div "Remove duplicate rows" at bounding box center [98, 250] width 41 height 9
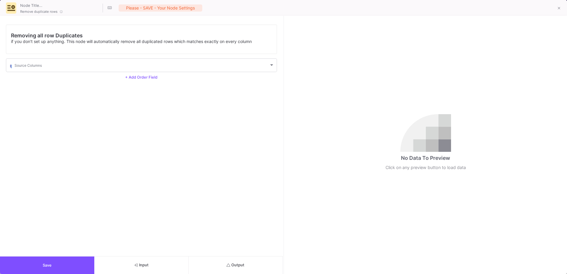
click at [231, 270] on button "Output" at bounding box center [236, 266] width 94 height 18
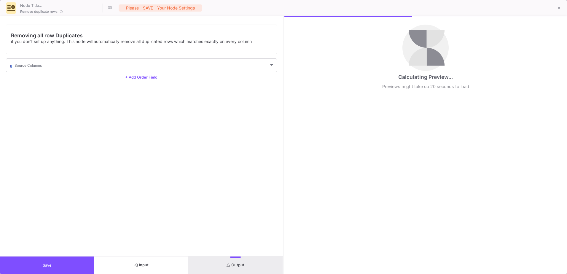
click at [54, 266] on button "Save" at bounding box center [47, 266] width 94 height 18
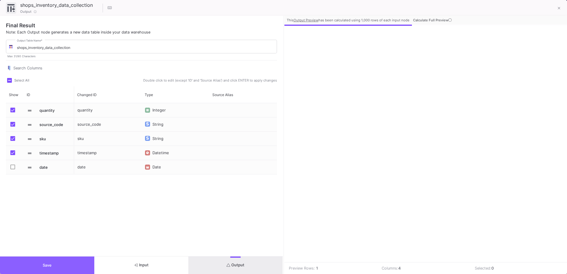
click at [30, 262] on button "Save" at bounding box center [47, 266] width 94 height 18
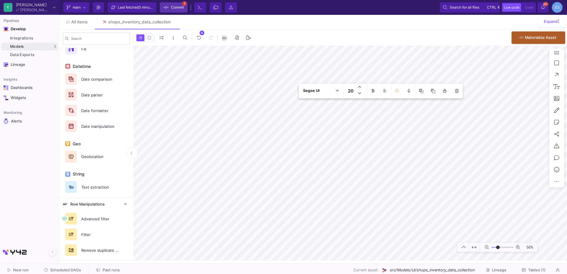
click at [167, 4] on fa-icon at bounding box center [165, 7] width 5 height 9
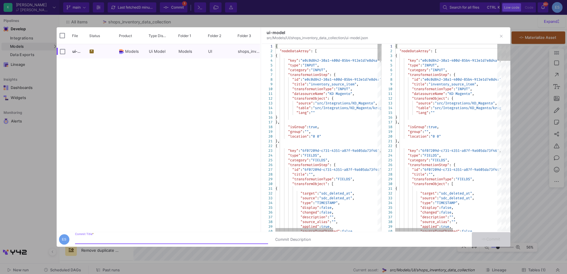
click at [141, 240] on input "Commit Title *" at bounding box center [171, 239] width 193 height 5
type input "remove duplicates"
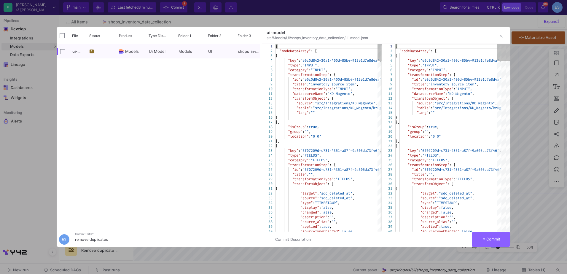
click at [500, 239] on span "Commit" at bounding box center [491, 239] width 19 height 4
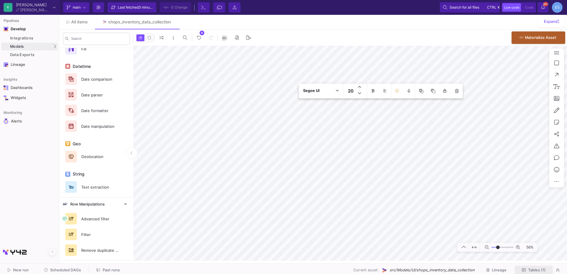
click at [546, 270] on button "Tables (1)" at bounding box center [534, 270] width 38 height 9
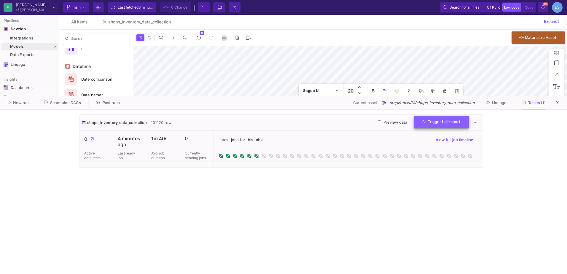
click at [443, 125] on button "Trigger full import" at bounding box center [441, 122] width 55 height 13
click at [120, 218] on cdk-virtual-scroll-viewport "shops_inventory_data_collection 101120 rows Preview data Trigger full import 0 …" at bounding box center [283, 192] width 409 height 155
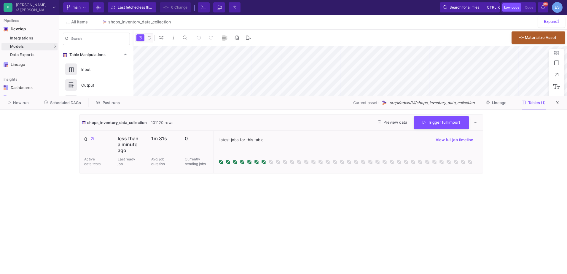
type input "-15"
click at [383, 123] on span "Preview data" at bounding box center [392, 122] width 29 height 4
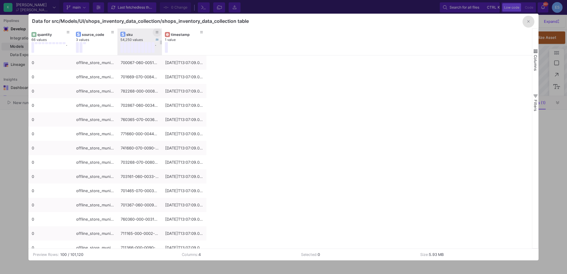
click at [157, 31] on icon at bounding box center [157, 32] width 3 height 3
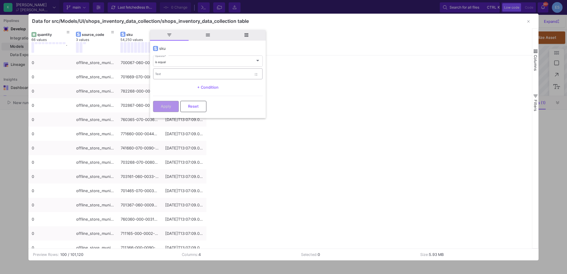
click at [189, 71] on div "Text" at bounding box center [203, 74] width 96 height 12
paste input "Column 'CompositeKey' in Table 'Inventory' contains a duplicate value '046035-0…"
type input "Column 'CompositeKey' in Table 'Inventory' contains a duplicate value '046035-0…"
click at [168, 77] on div "Text" at bounding box center [203, 74] width 96 height 12
paste input "Column 'CompositeKey' in Table 'Inventory' contains a duplicate value '046035-0…"
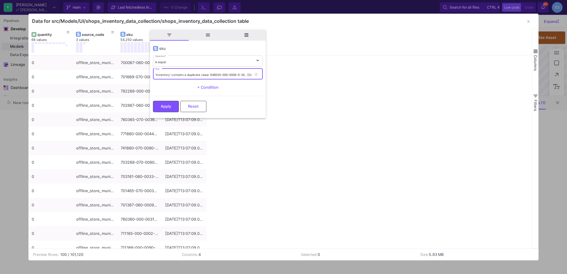
scroll to position [0, 75]
drag, startPoint x: 250, startPoint y: 75, endPoint x: 215, endPoint y: 75, distance: 35.0
click at [215, 75] on input "Column 'CompositeKey' in Table 'Inventory' contains a duplicate value '046035-0…" at bounding box center [203, 75] width 96 height 4
drag, startPoint x: 215, startPoint y: 75, endPoint x: 115, endPoint y: 80, distance: 100.1
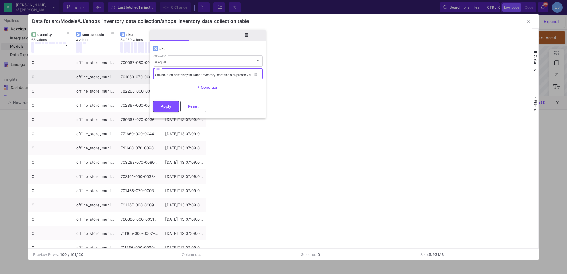
click at [115, 80] on div "Drag here to set row groups Drag here to set column labels quantity 66 values .…" at bounding box center [283, 138] width 511 height 220
click at [203, 74] on input "046035-000-0008-0-30 ." at bounding box center [203, 75] width 96 height 4
type input "046035-000-0008-0-30"
click at [172, 103] on button "Apply" at bounding box center [166, 105] width 26 height 11
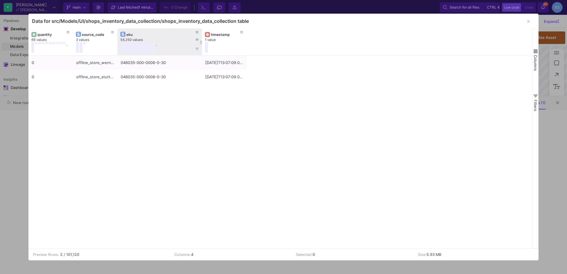
drag, startPoint x: 161, startPoint y: 42, endPoint x: 201, endPoint y: 44, distance: 40.1
click at [201, 44] on div at bounding box center [202, 41] width 2 height 27
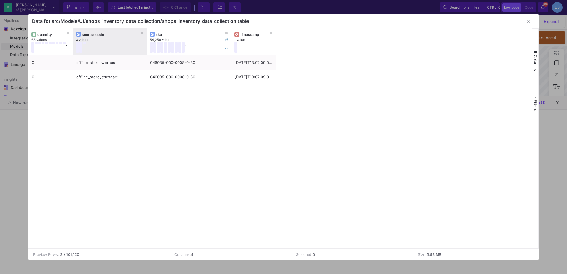
drag, startPoint x: 117, startPoint y: 47, endPoint x: 146, endPoint y: 48, distance: 29.4
click at [146, 48] on div at bounding box center [147, 41] width 2 height 27
click at [211, 151] on div "0 offline_store_wernau 046035-000-0008-0-30 [DATE]T13:07:09.000Z 0 offline_stor…" at bounding box center [280, 151] width 504 height 193
click at [181, 152] on div "0 offline_store_wernau 046035-000-0008-0-30 [DATE]T13:07:09.000Z 0 offline_stor…" at bounding box center [280, 151] width 504 height 193
